Goal: Navigation & Orientation: Find specific page/section

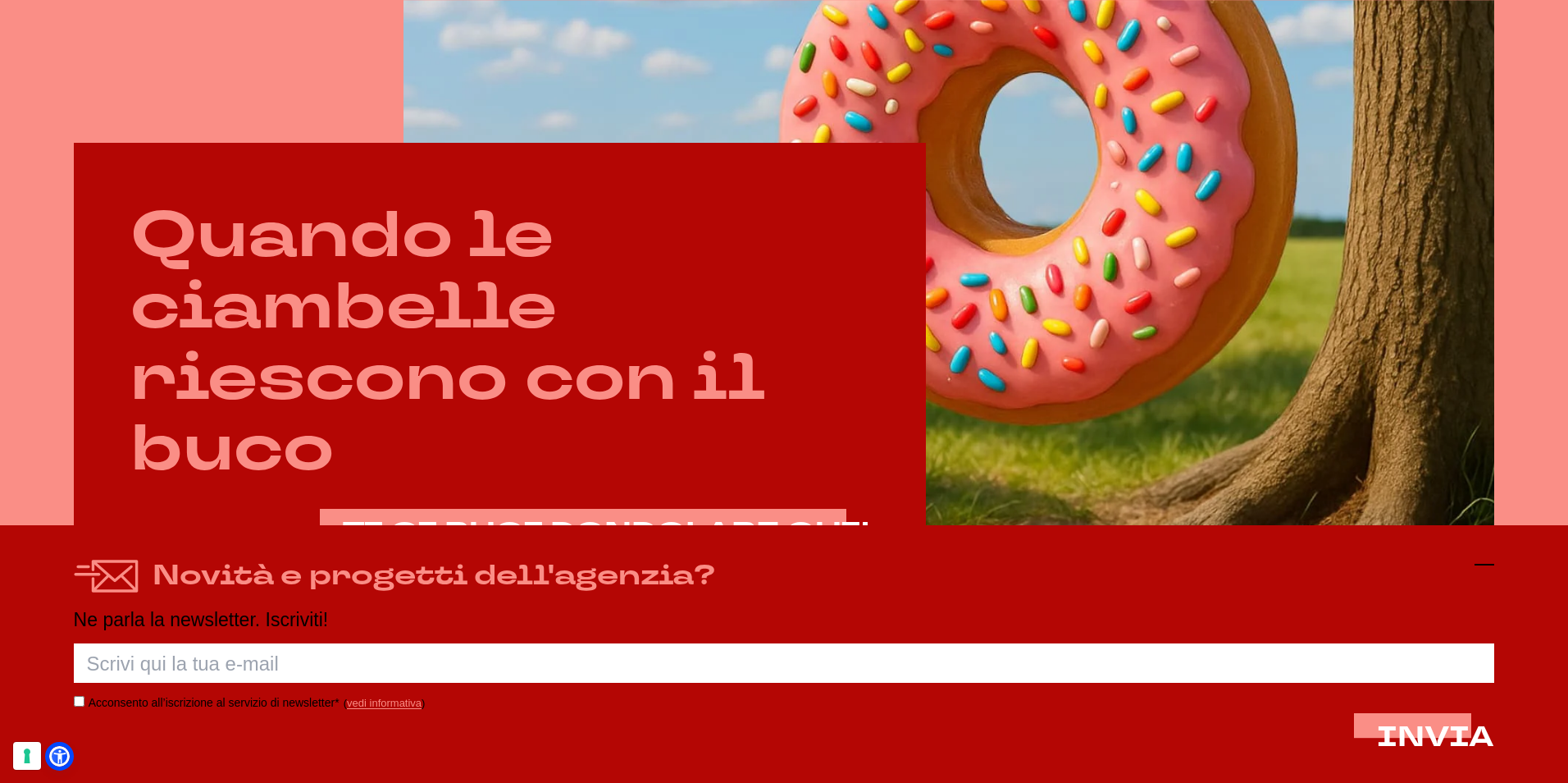
click at [1485, 562] on icon at bounding box center [1484, 564] width 19 height 19
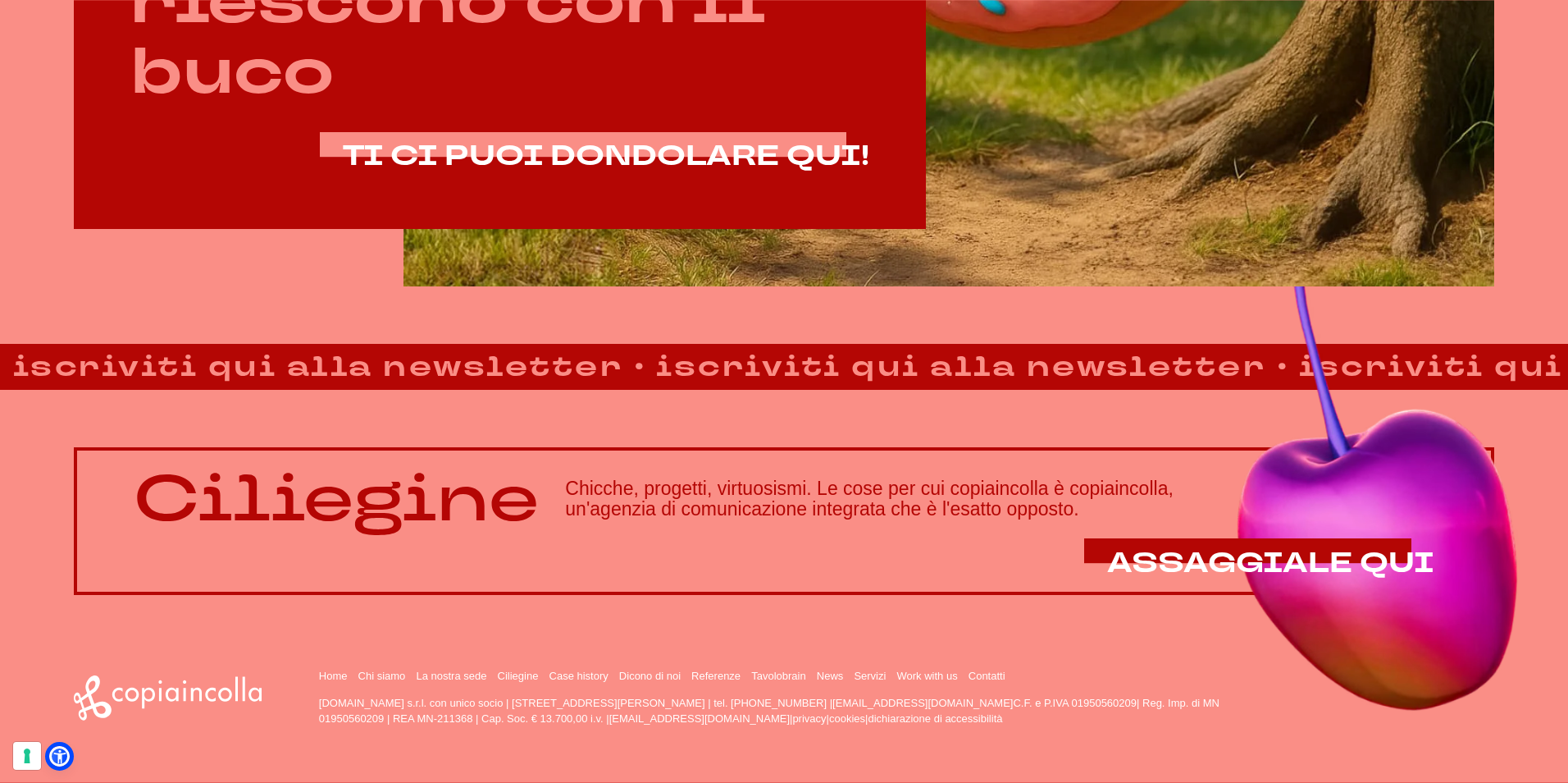
scroll to position [1362, 0]
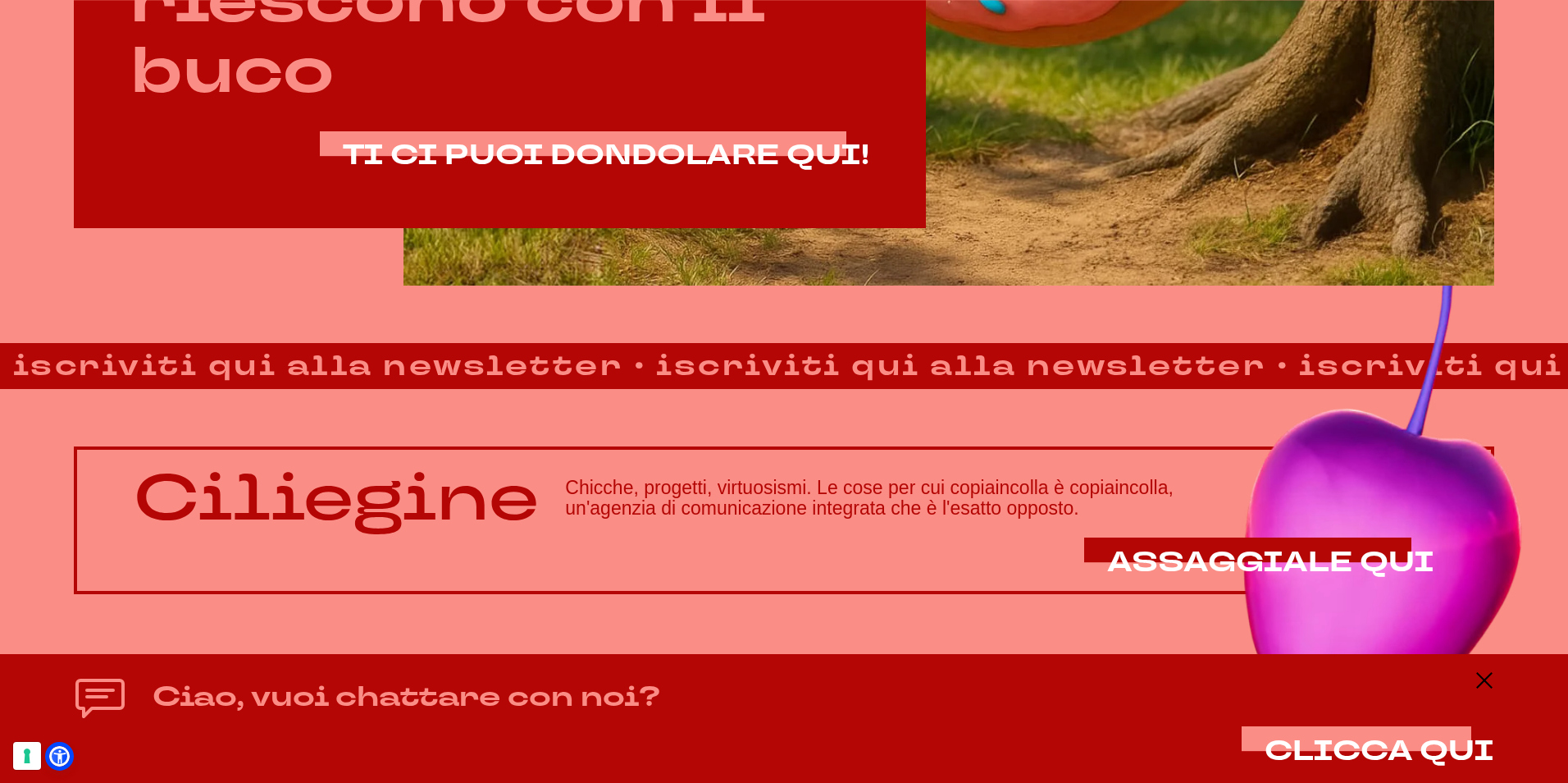
click at [1473, 675] on div "Ciao, vuoi chattare con noi? CLICCA QUI" at bounding box center [784, 718] width 1421 height 96
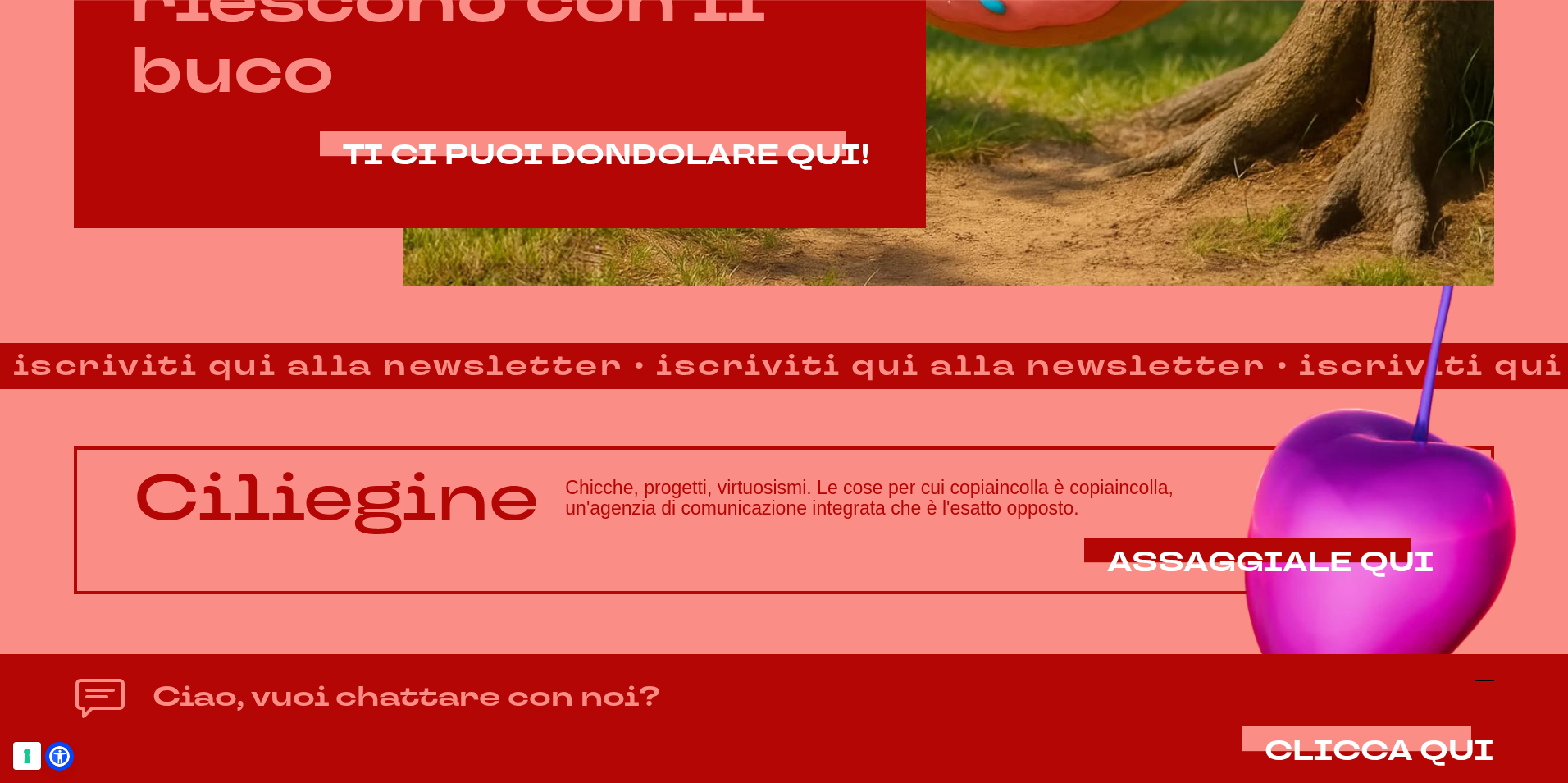
click at [1479, 677] on icon at bounding box center [1484, 680] width 19 height 19
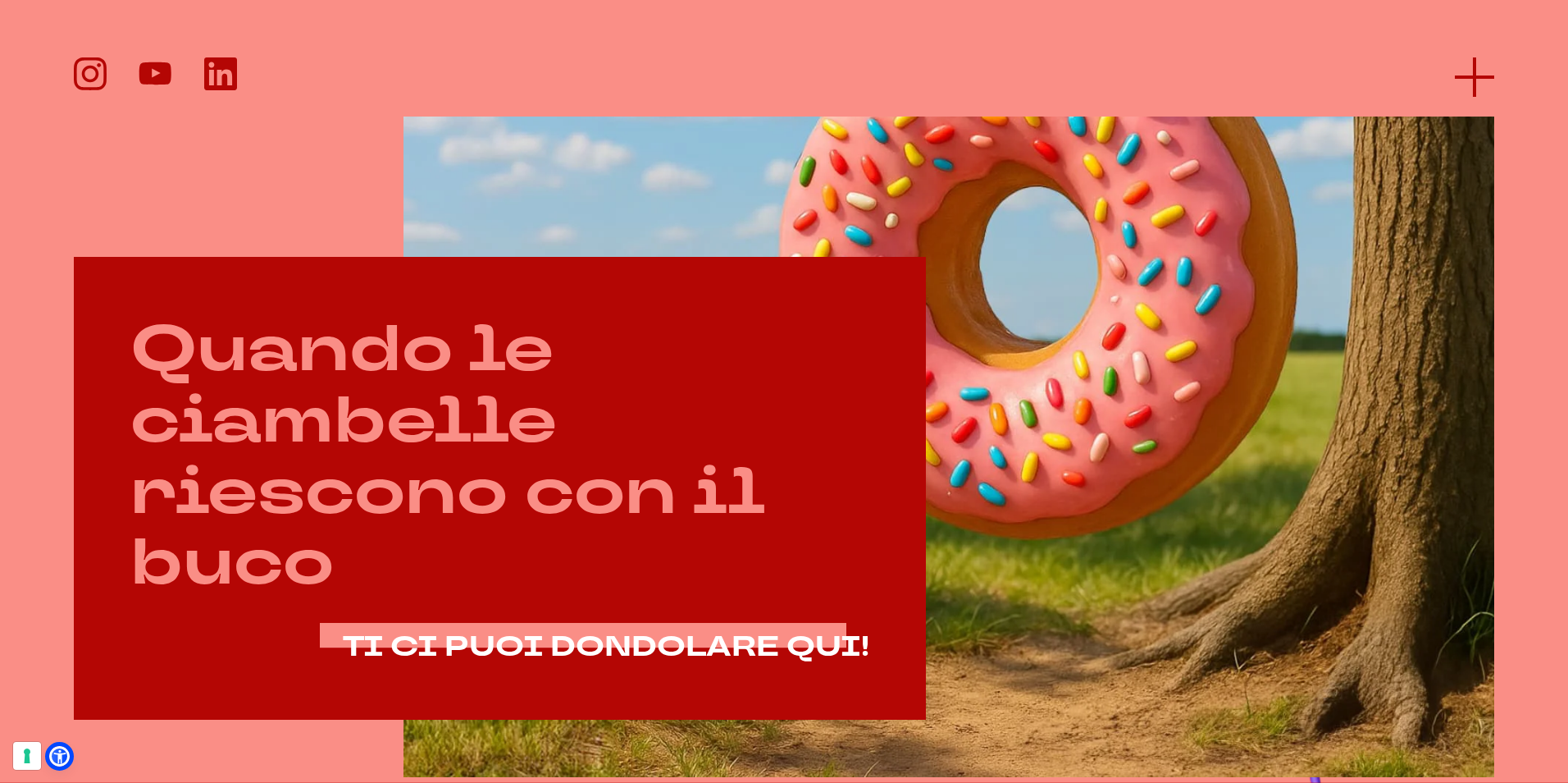
scroll to position [869, 0]
click at [1468, 79] on icon at bounding box center [1474, 77] width 39 height 39
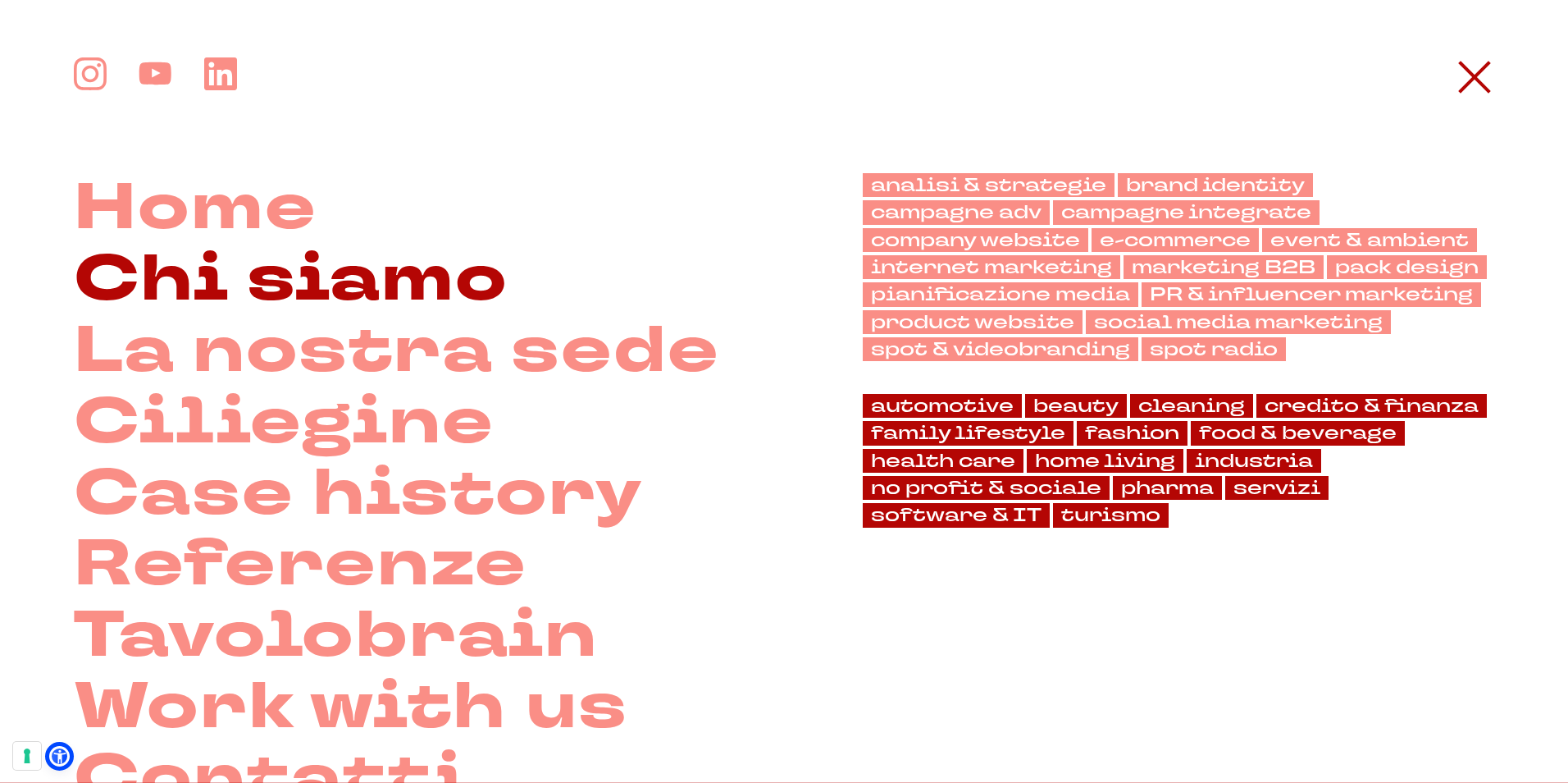
click at [424, 290] on link "Chi siamo" at bounding box center [292, 280] width 436 height 71
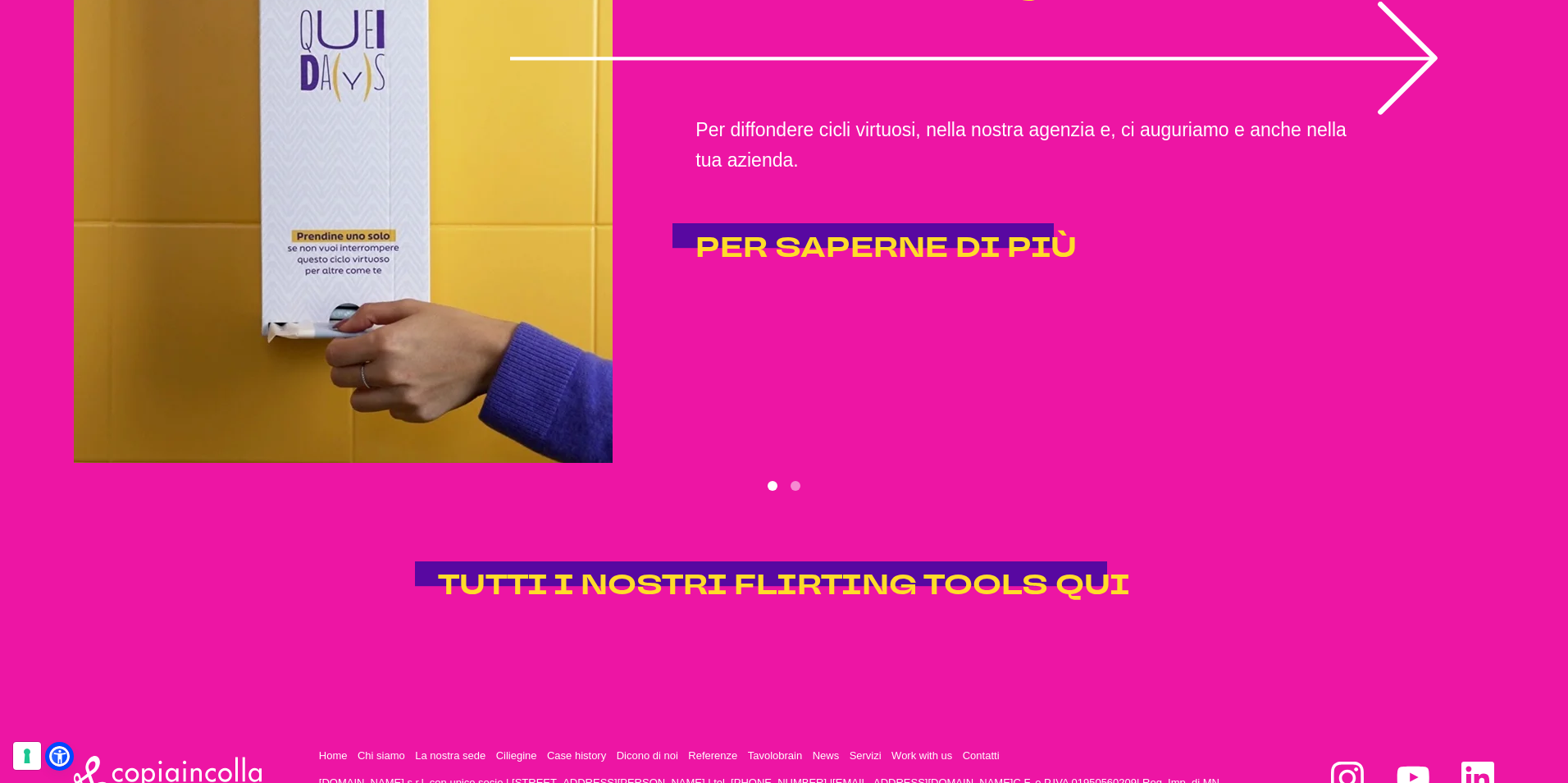
scroll to position [3861, 0]
